Goal: Task Accomplishment & Management: Use online tool/utility

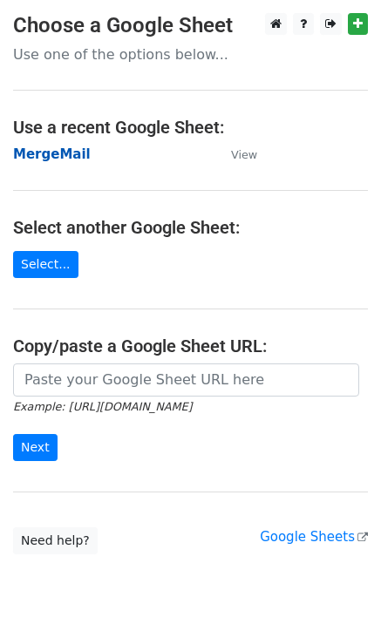
click at [64, 156] on strong "MergeMail" at bounding box center [52, 154] width 78 height 16
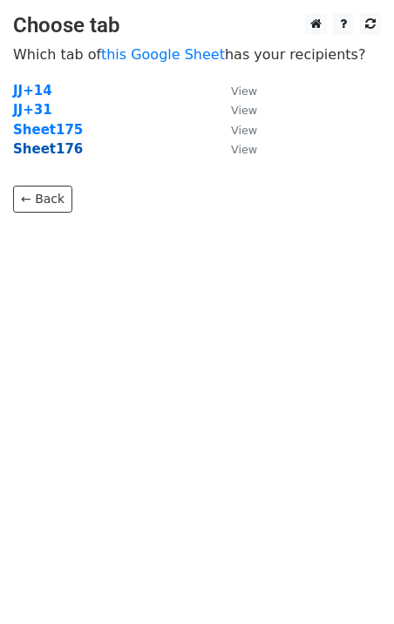
click at [51, 157] on strong "Sheet176" at bounding box center [48, 149] width 70 height 16
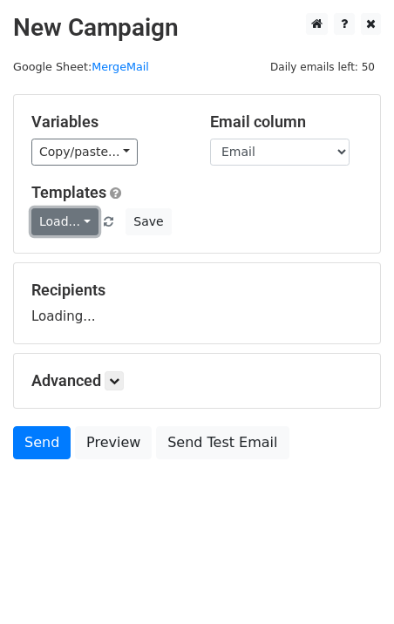
click at [69, 224] on link "Load..." at bounding box center [64, 221] width 67 height 27
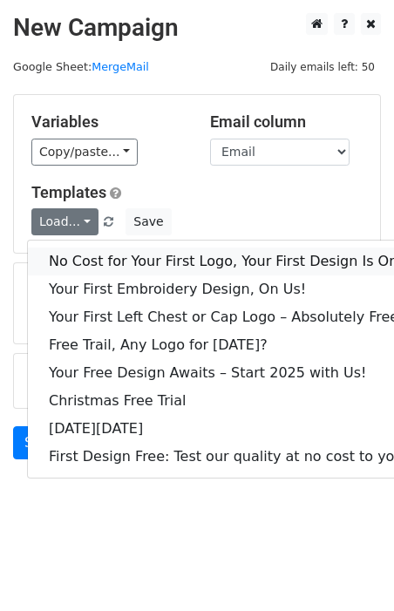
click at [101, 260] on link "No Cost for Your First Logo, Your First Design Is On Us!" at bounding box center [237, 261] width 418 height 28
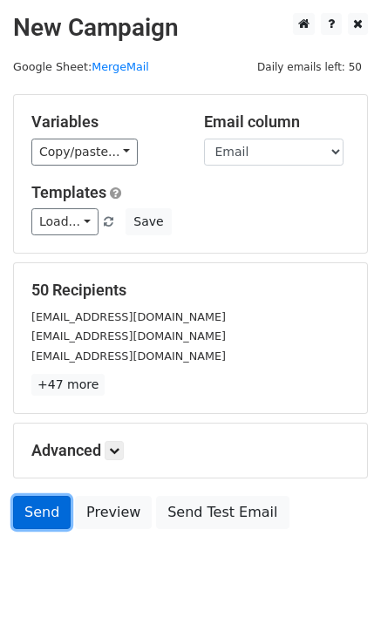
click at [26, 520] on link "Send" at bounding box center [41, 512] width 57 height 33
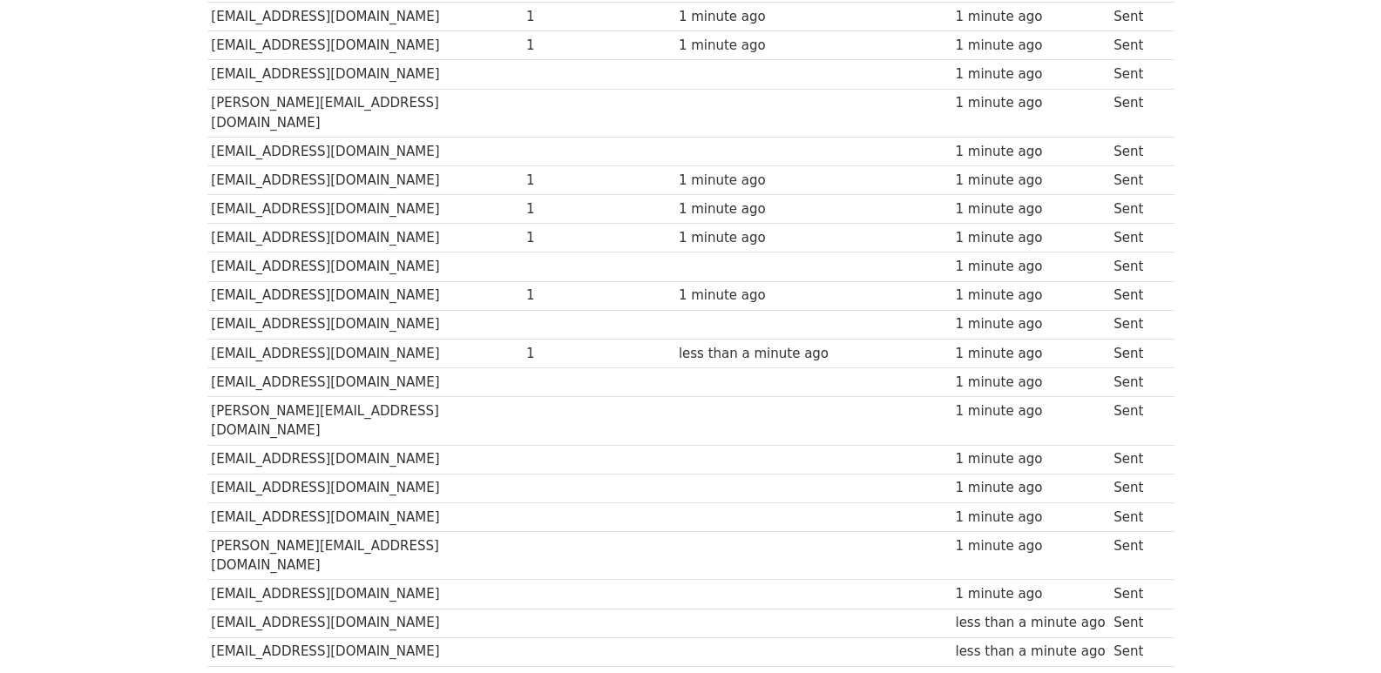
scroll to position [1213, 0]
